Goal: Register for event/course

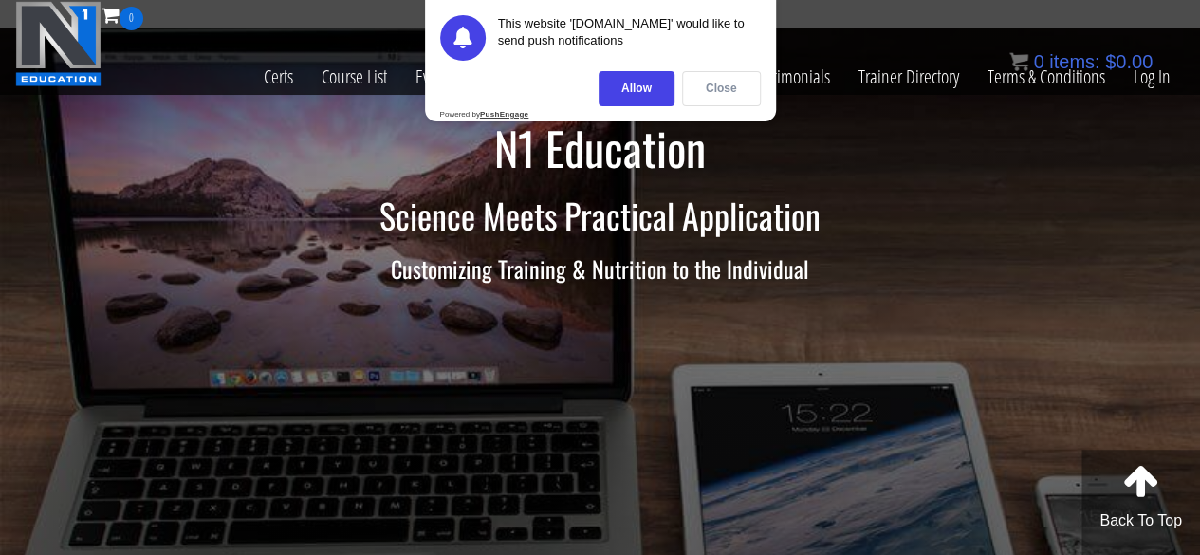
click at [721, 88] on div "Close" at bounding box center [721, 88] width 79 height 35
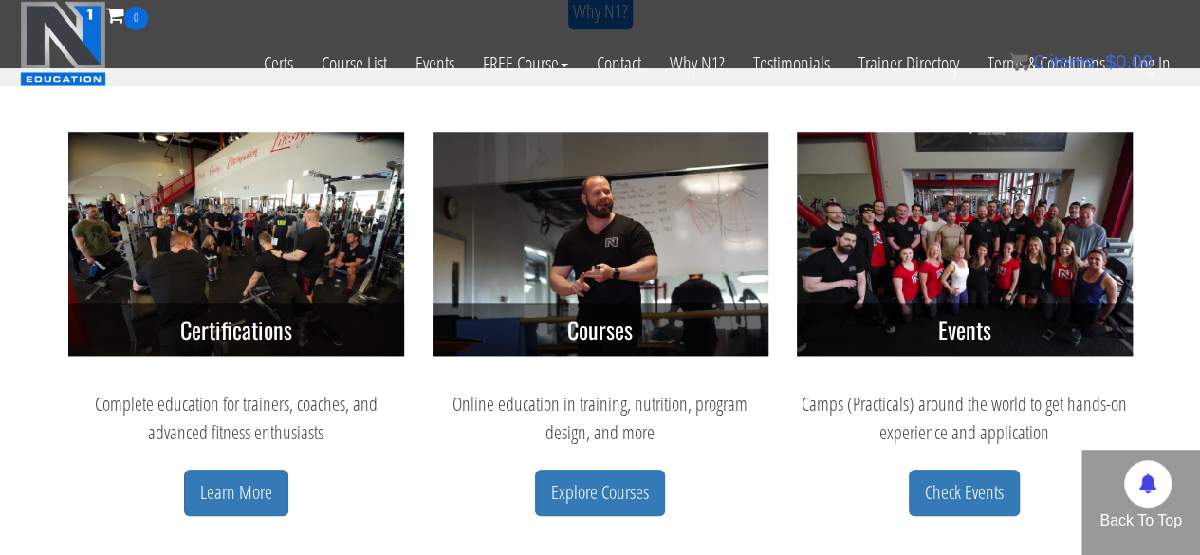
scroll to position [825, 0]
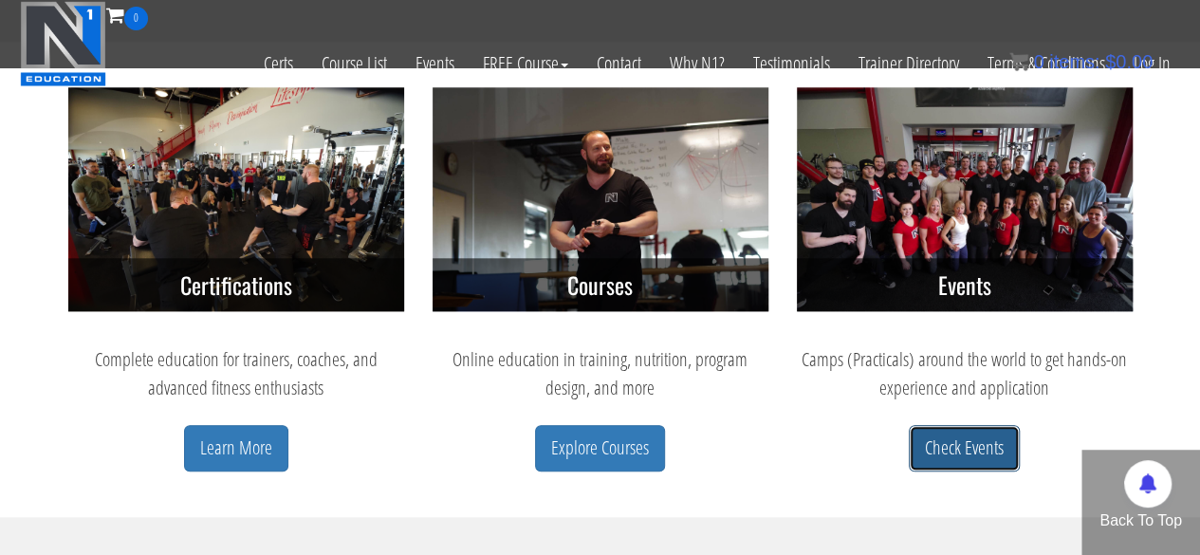
click at [972, 445] on link "Check Events" at bounding box center [964, 448] width 111 height 46
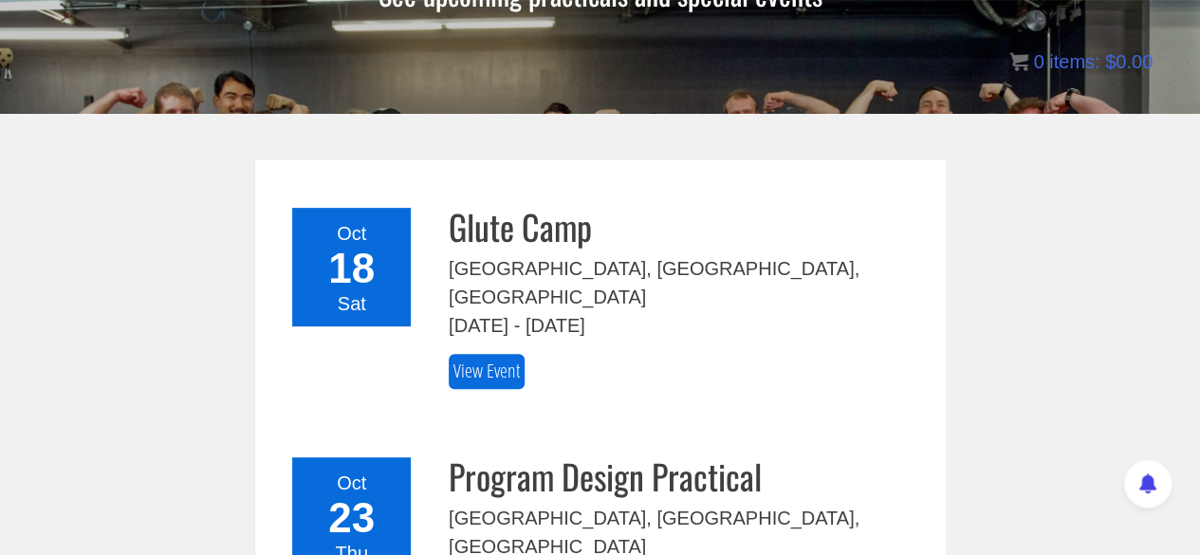
scroll to position [319, 0]
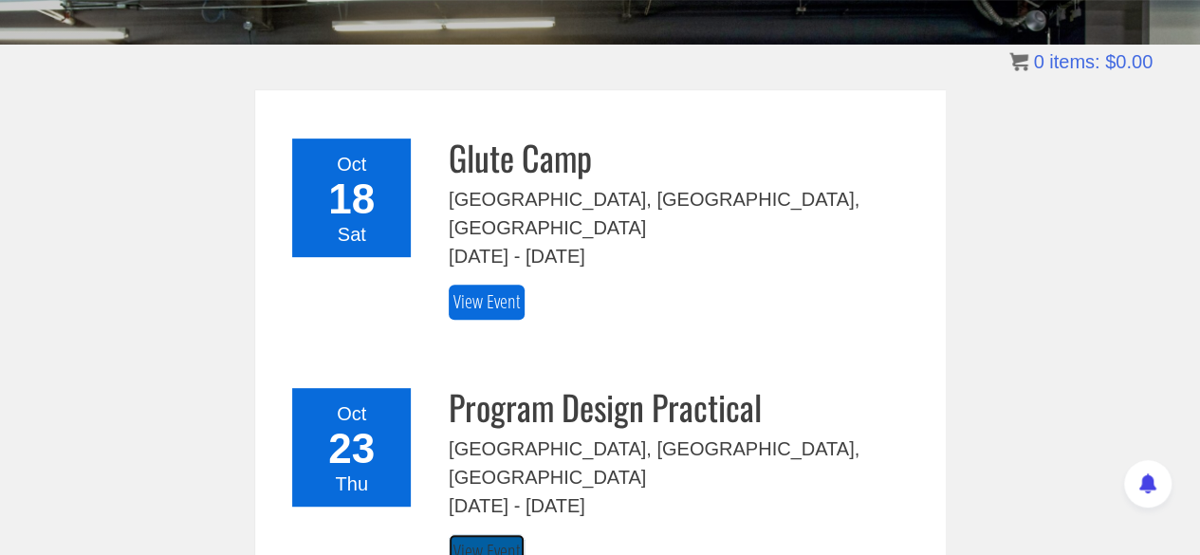
click at [493, 534] on link "View Event" at bounding box center [487, 551] width 76 height 35
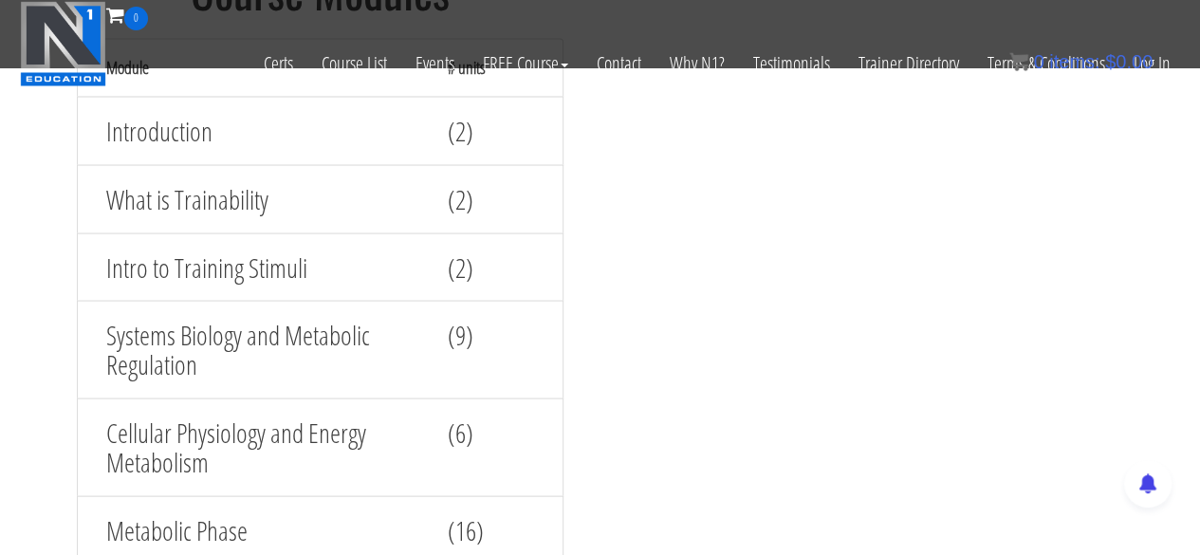
scroll to position [2059, 0]
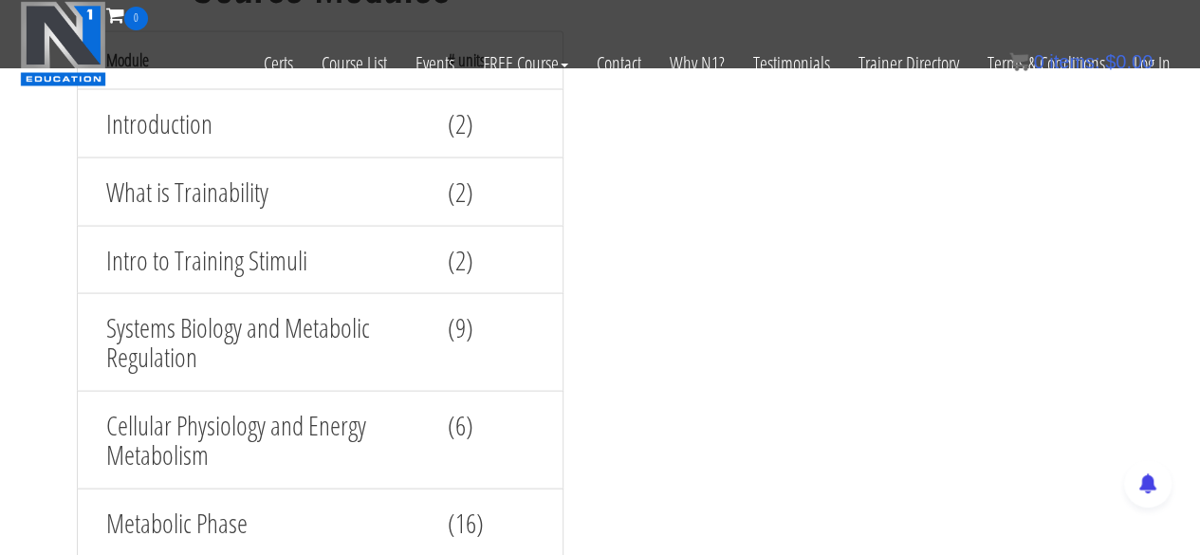
click at [774, 359] on div "Course 02 Nutrition & Program Design For Trainability Courses 1 Modules 11 Vide…" at bounding box center [601, 353] width 1122 height 1336
click at [839, 299] on div "Course 02 Nutrition & Program Design For Trainability Courses 1 Modules 11 Vide…" at bounding box center [601, 353] width 1122 height 1336
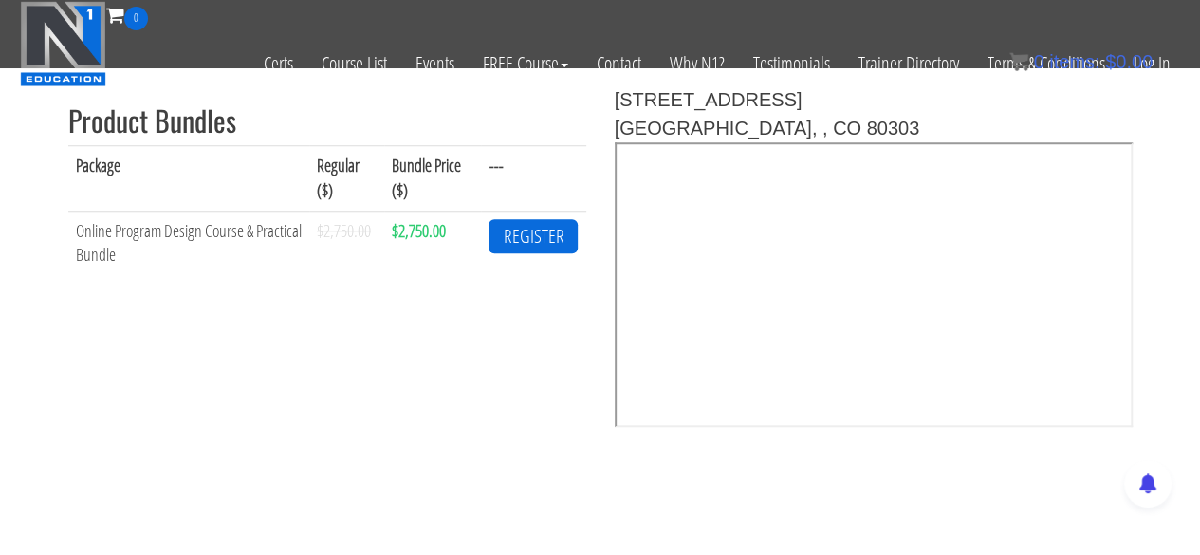
scroll to position [716, 0]
